Goal: Transaction & Acquisition: Purchase product/service

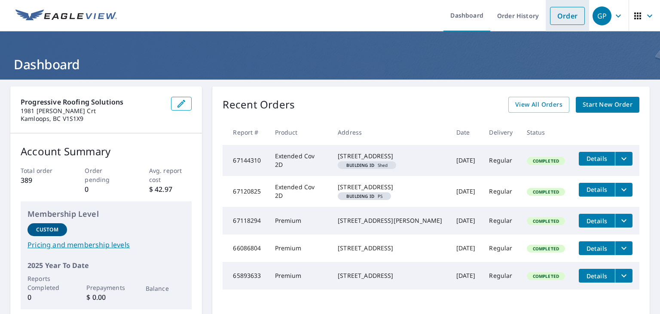
click at [561, 21] on link "Order" at bounding box center [567, 16] width 35 height 18
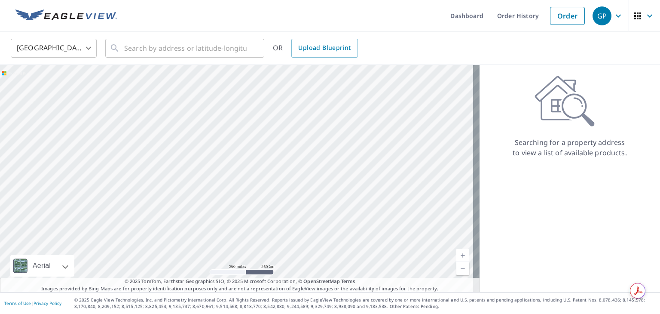
click at [74, 49] on body "GP GP Dashboard Order History Order GP United States US ​ ​ OR Upload Blueprint…" at bounding box center [330, 157] width 660 height 314
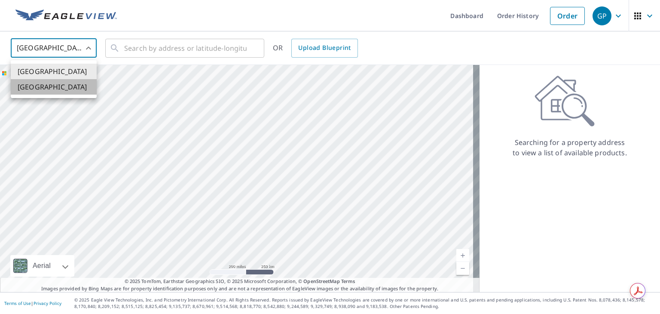
click at [46, 84] on li "[GEOGRAPHIC_DATA]" at bounding box center [54, 86] width 86 height 15
type input "CA"
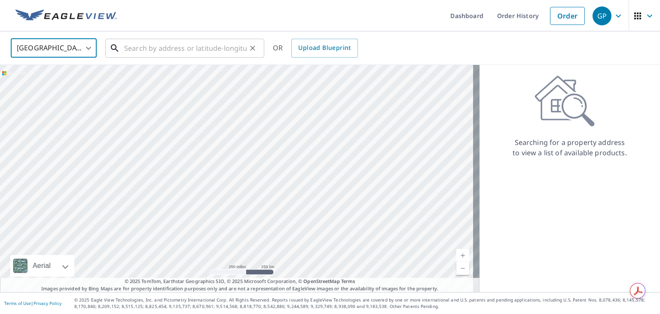
click at [186, 49] on input "text" at bounding box center [185, 48] width 122 height 24
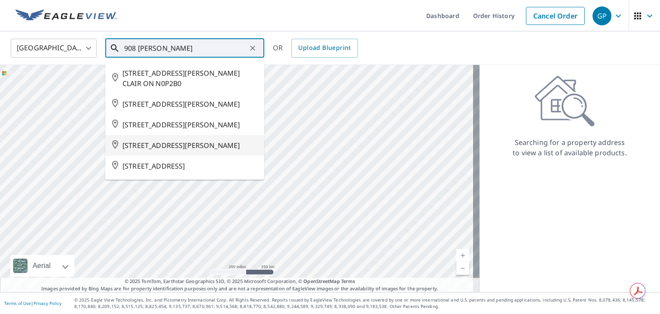
click at [198, 140] on span "[STREET_ADDRESS][PERSON_NAME]" at bounding box center [189, 145] width 135 height 10
type input "[STREET_ADDRESS][PERSON_NAME]"
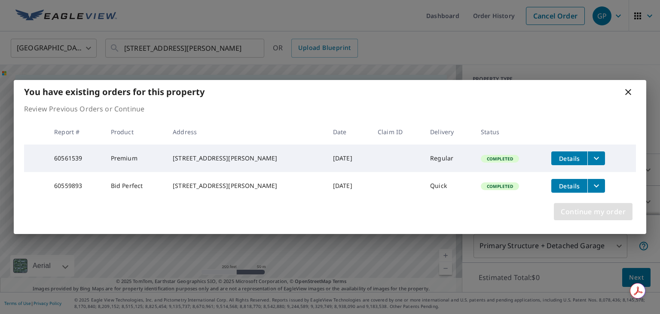
click at [592, 216] on span "Continue my order" at bounding box center [593, 211] width 65 height 12
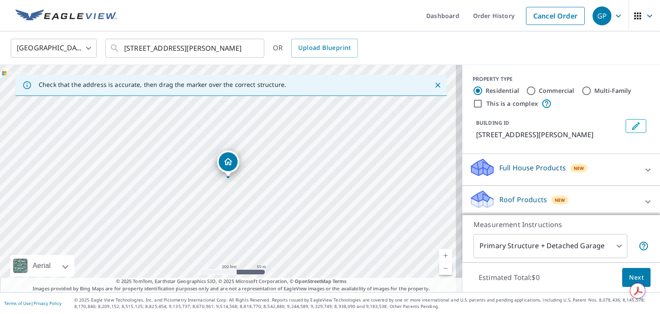
click at [439, 253] on link "Current Level 17, Zoom In" at bounding box center [445, 255] width 13 height 13
click at [439, 253] on link "Current Level 18, Zoom In" at bounding box center [445, 255] width 13 height 13
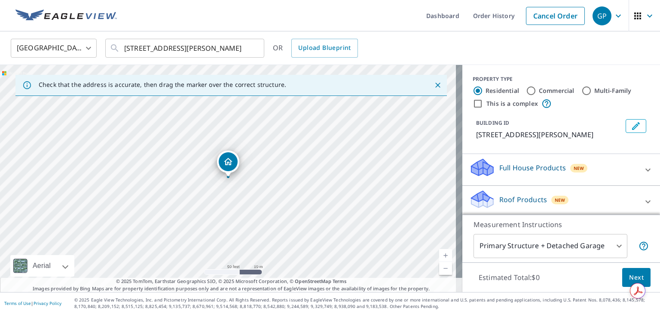
click at [439, 253] on link "Current Level 19, Zoom In" at bounding box center [445, 255] width 13 height 13
click at [439, 270] on link "Current Level 20, Zoom Out" at bounding box center [445, 268] width 13 height 13
drag, startPoint x: 229, startPoint y: 163, endPoint x: 229, endPoint y: 156, distance: 7.3
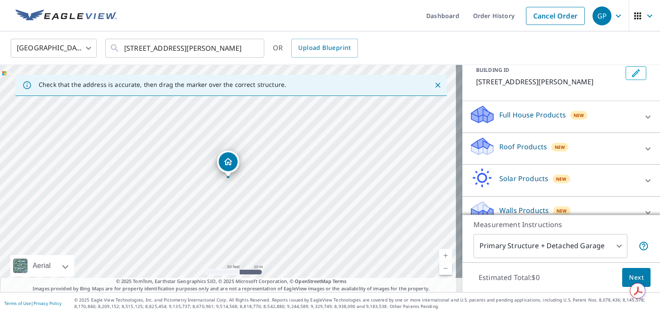
scroll to position [55, 0]
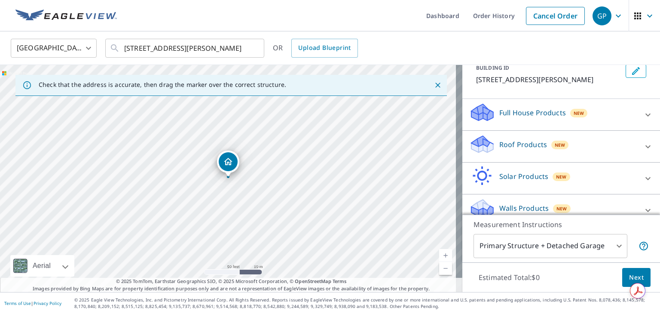
click at [643, 145] on icon at bounding box center [648, 146] width 10 height 10
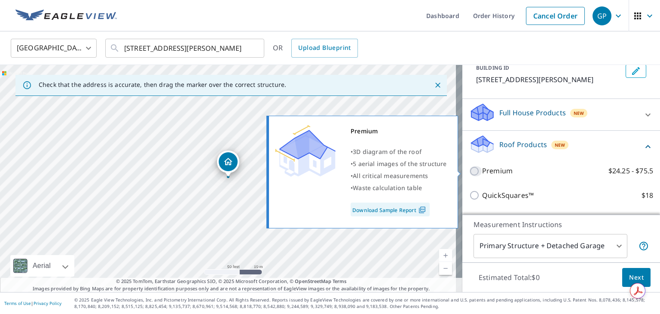
click at [470, 172] on input "Premium $24.25 - $75.5" at bounding box center [475, 171] width 13 height 10
checkbox input "true"
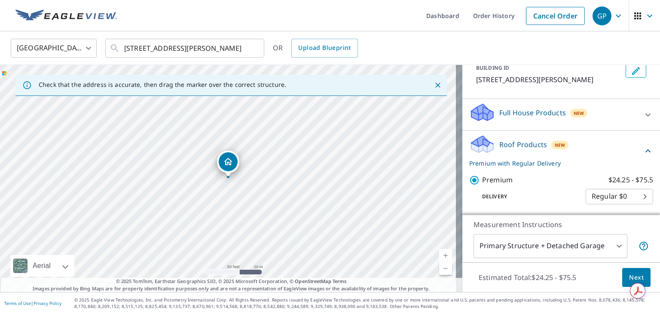
click at [629, 275] on span "Next" at bounding box center [636, 277] width 15 height 11
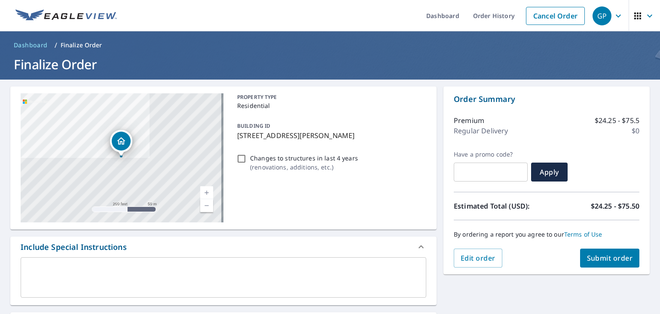
click at [609, 258] on span "Submit order" at bounding box center [610, 257] width 46 height 9
